Goal: Transaction & Acquisition: Purchase product/service

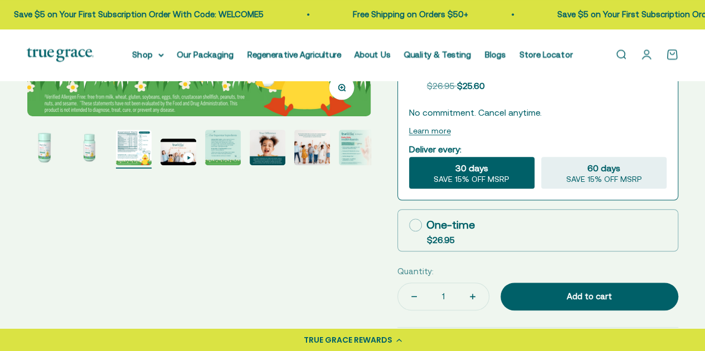
select select "3"
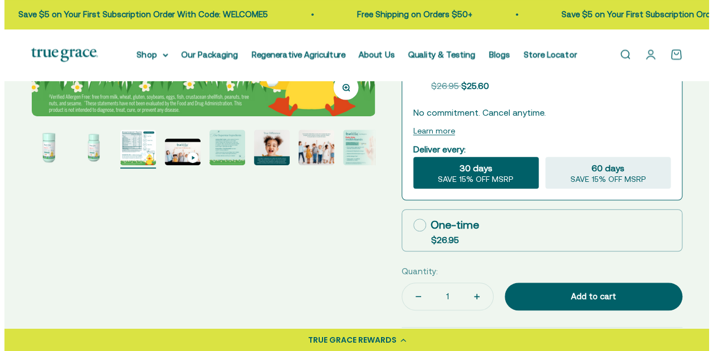
scroll to position [0, 700]
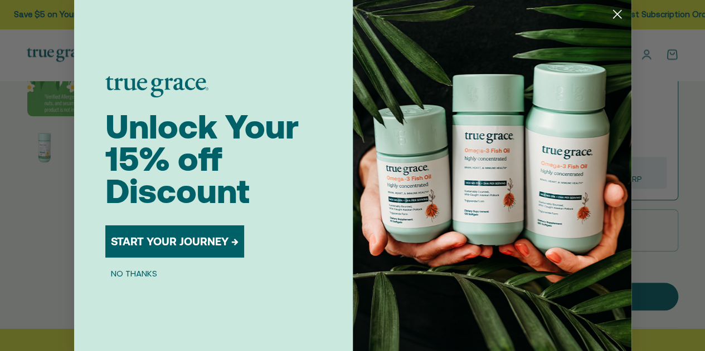
click at [228, 153] on h1 "Unlock Your 15% off Discount" at bounding box center [213, 163] width 216 height 97
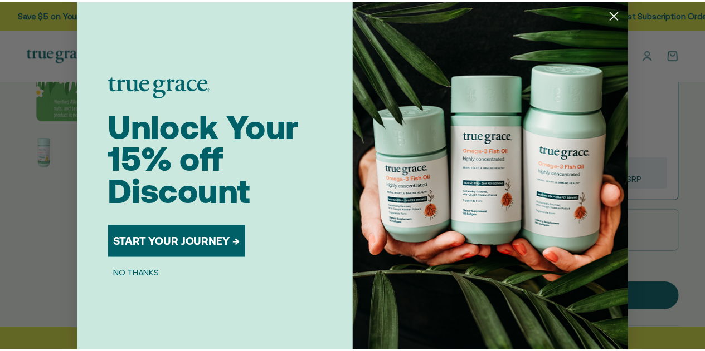
scroll to position [0, 709]
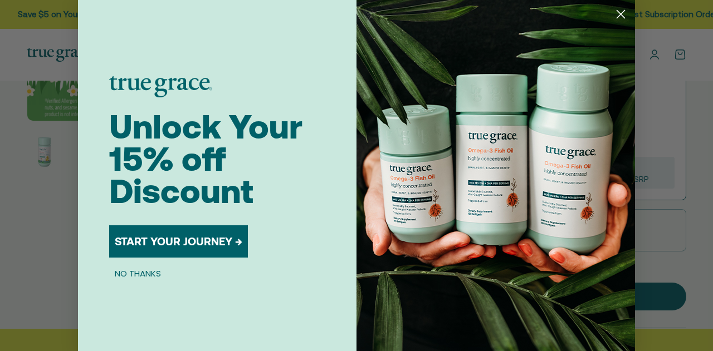
click at [616, 19] on circle "Close dialog" at bounding box center [621, 14] width 18 height 18
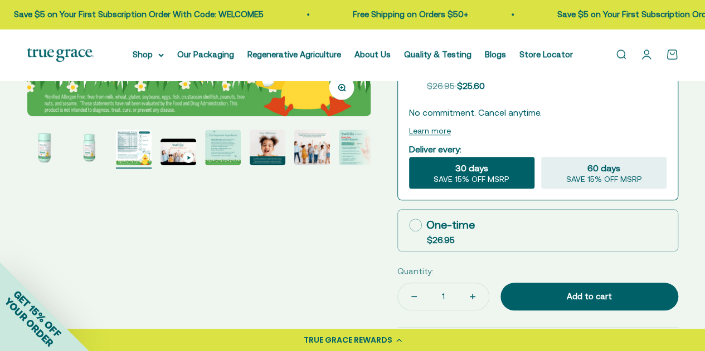
click at [224, 145] on img "Go to item 5" at bounding box center [223, 148] width 36 height 36
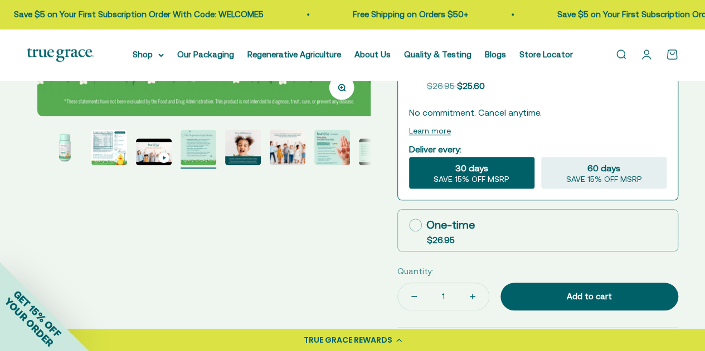
scroll to position [0, 1400]
click at [201, 153] on img "Go to item 5" at bounding box center [198, 148] width 36 height 36
click at [241, 148] on img "Go to item 6" at bounding box center [243, 148] width 36 height 36
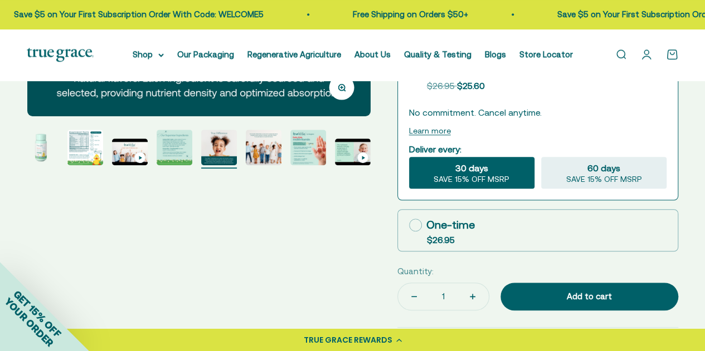
click at [310, 152] on img "Go to item 8" at bounding box center [308, 148] width 36 height 36
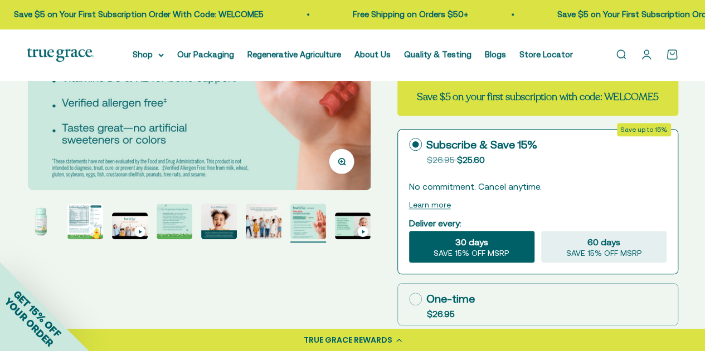
scroll to position [279, 0]
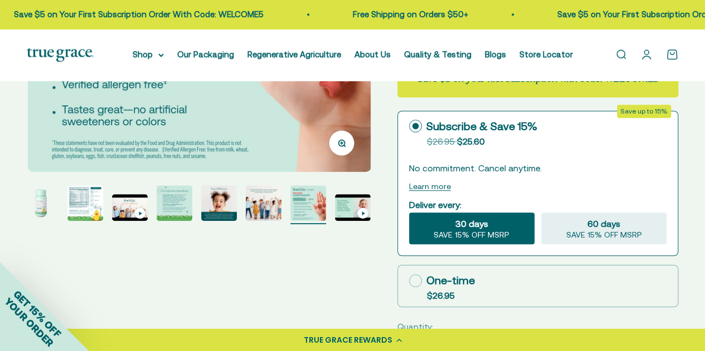
click at [175, 204] on img "Go to item 5" at bounding box center [175, 203] width 36 height 36
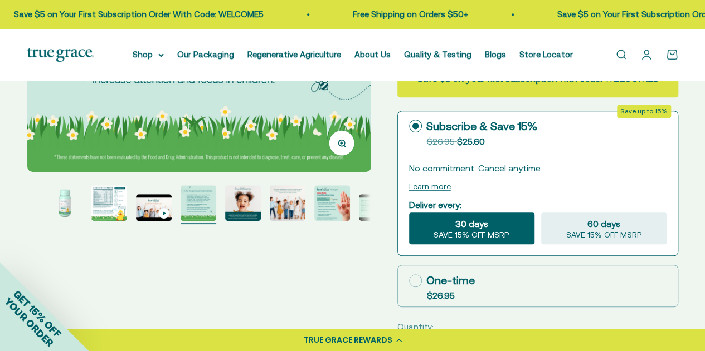
click at [246, 207] on img "Go to item 6" at bounding box center [243, 203] width 36 height 36
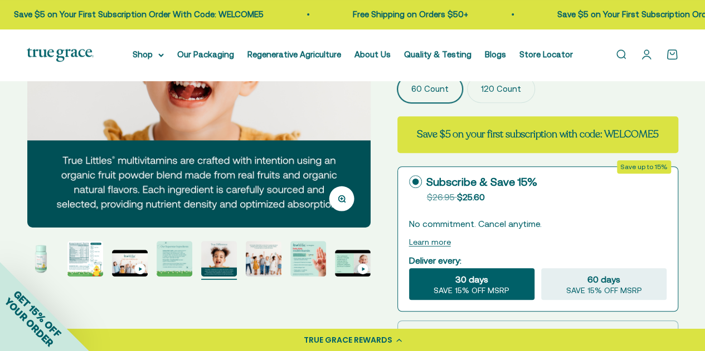
click at [313, 264] on img "Go to item 8" at bounding box center [308, 259] width 36 height 36
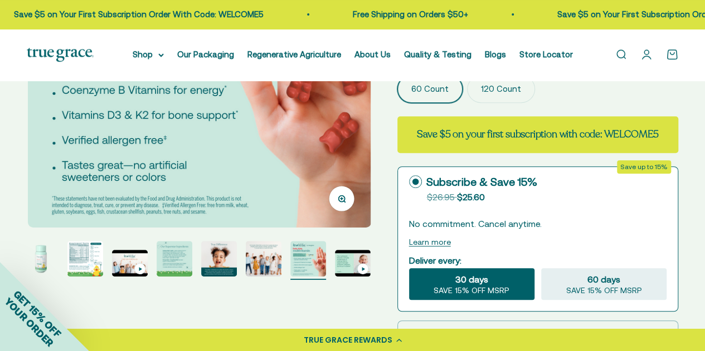
click at [309, 258] on img "Go to item 8" at bounding box center [308, 259] width 36 height 36
click at [75, 255] on img "Go to item 3" at bounding box center [85, 259] width 36 height 36
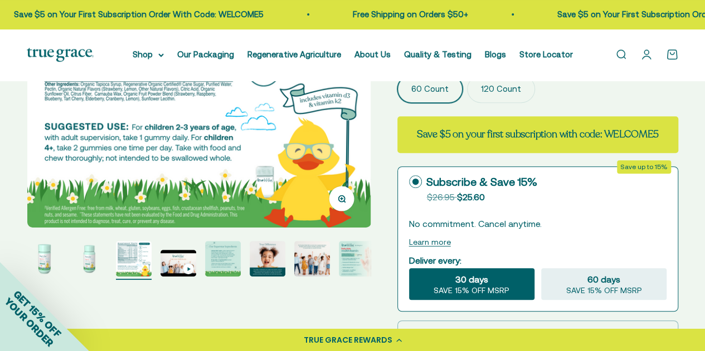
click at [48, 260] on img "Go to item 1" at bounding box center [45, 259] width 36 height 36
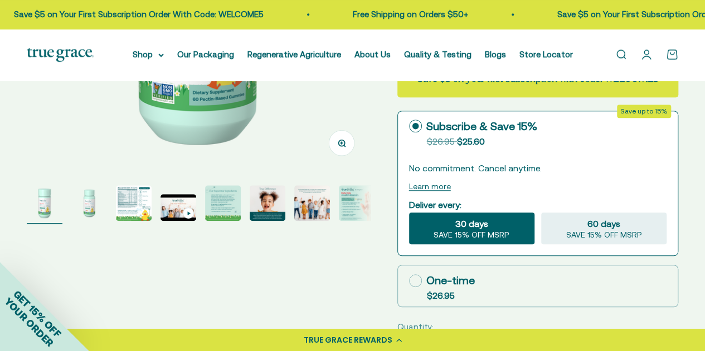
drag, startPoint x: 59, startPoint y: 224, endPoint x: 77, endPoint y: 226, distance: 17.9
click at [77, 226] on div "Zoom Go to item 1 Go to item 2 Go to item 3 Go to item 4 Go to item 5 Go to ite…" at bounding box center [352, 150] width 651 height 642
click at [354, 204] on img "Go to item 8" at bounding box center [357, 203] width 36 height 36
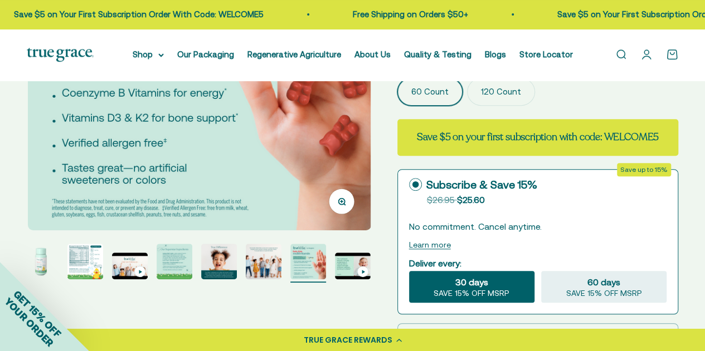
scroll to position [279, 0]
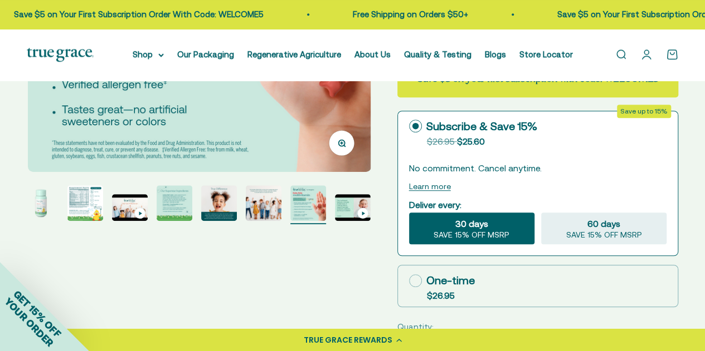
click at [229, 209] on img "Go to item 6" at bounding box center [219, 203] width 36 height 36
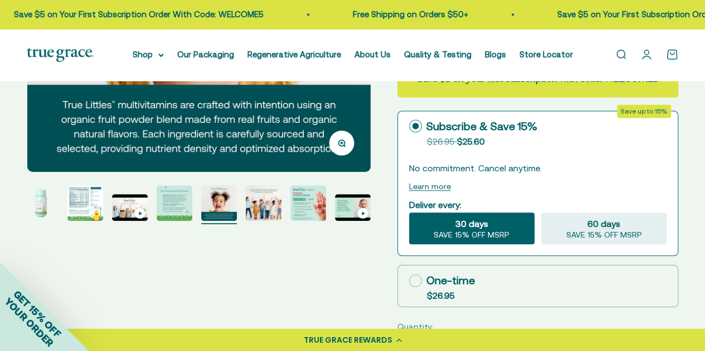
click at [180, 202] on img "Go to item 5" at bounding box center [175, 203] width 36 height 36
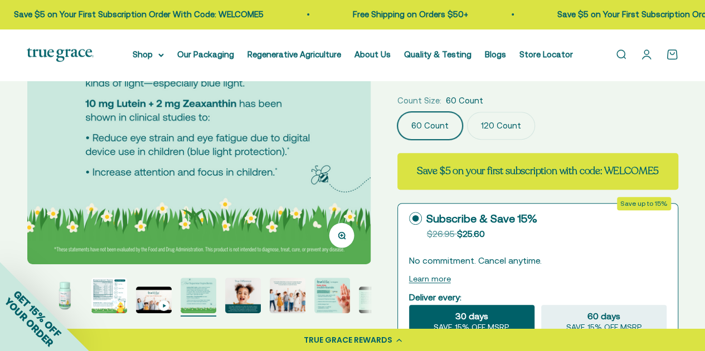
scroll to position [223, 0]
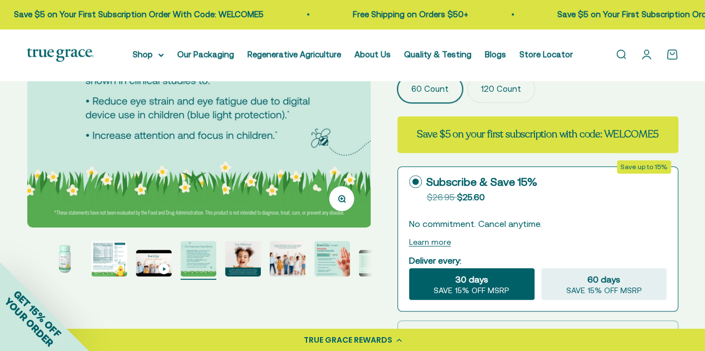
click at [287, 262] on img "Go to item 7" at bounding box center [288, 259] width 36 height 36
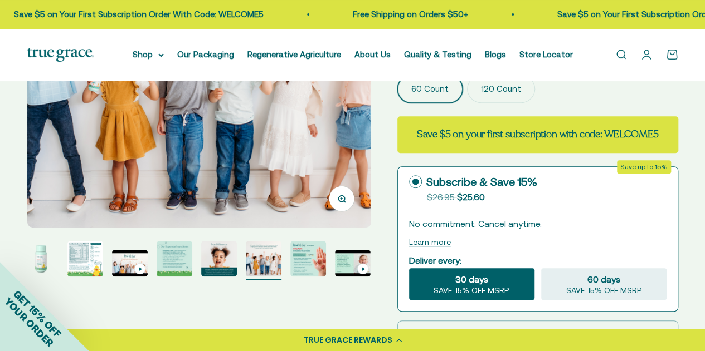
click at [313, 264] on img "Go to item 8" at bounding box center [308, 259] width 36 height 36
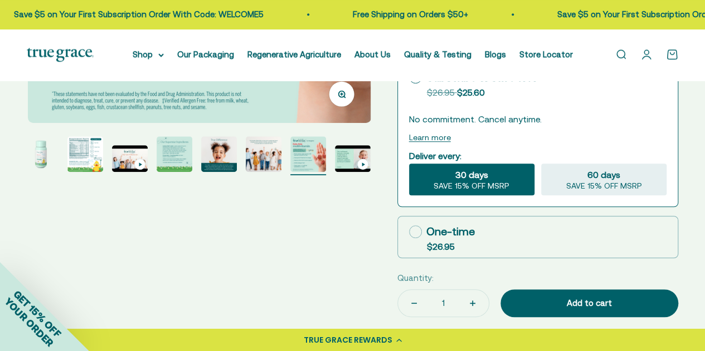
scroll to position [334, 0]
